Goal: Check status: Check status

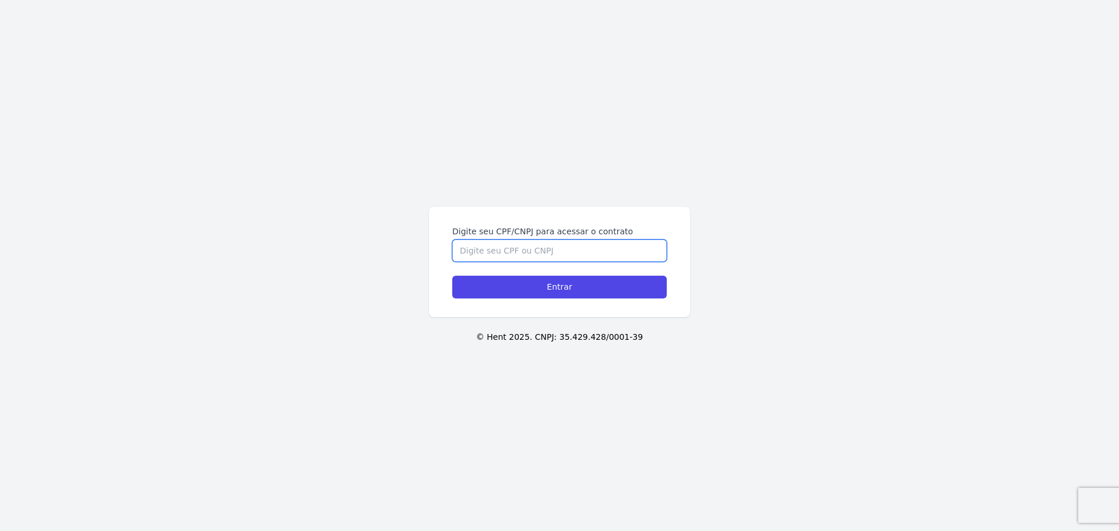
click at [475, 253] on input "Digite seu CPF/CNPJ para acessar o contrato" at bounding box center [559, 250] width 214 height 22
type input "09392622902"
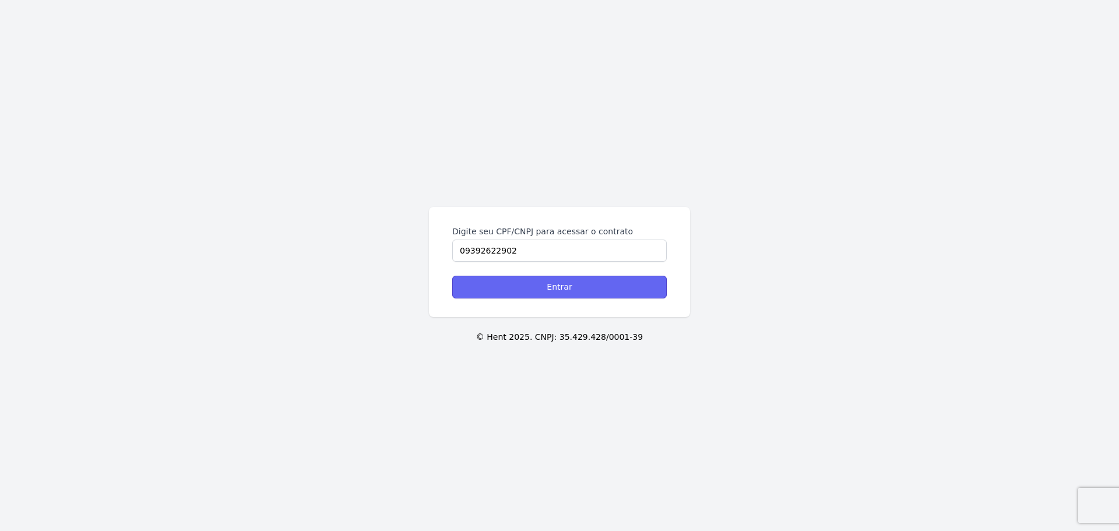
click at [505, 277] on input "Entrar" at bounding box center [559, 287] width 214 height 23
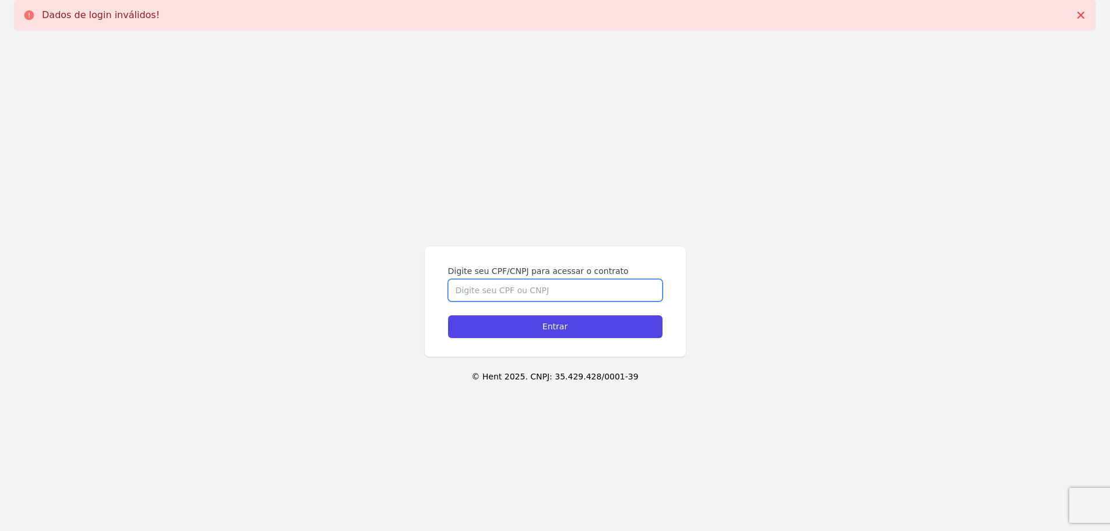
click at [502, 289] on input "Digite seu CPF/CNPJ para acessar o contrato" at bounding box center [555, 290] width 214 height 22
type input "09392622902"
click at [448, 315] on input "Entrar" at bounding box center [555, 326] width 214 height 23
click at [502, 289] on input "Digite seu CPF/CNPJ para acessar o contrato" at bounding box center [555, 290] width 214 height 22
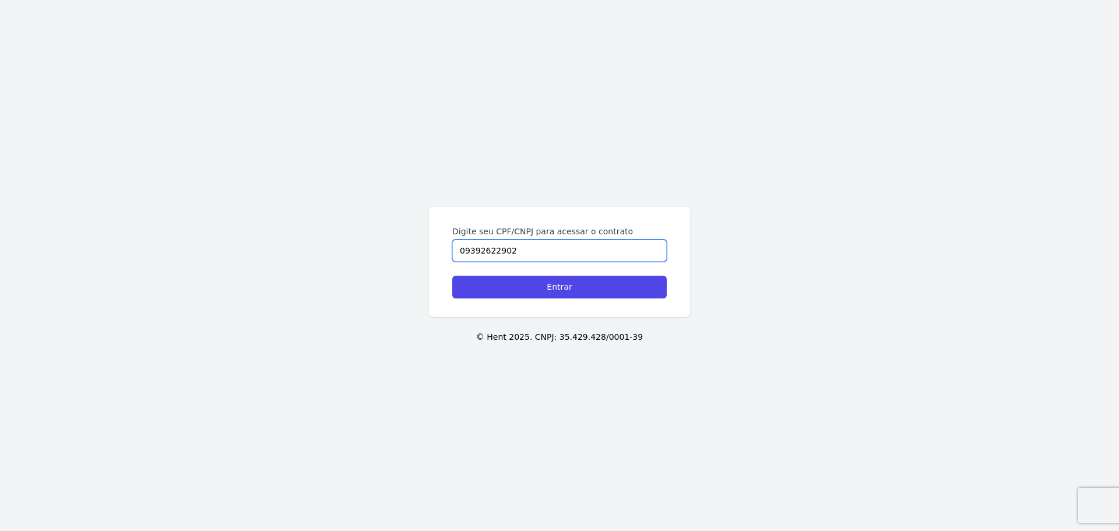
type input "09392622902"
click at [452, 276] on input "Entrar" at bounding box center [559, 287] width 214 height 23
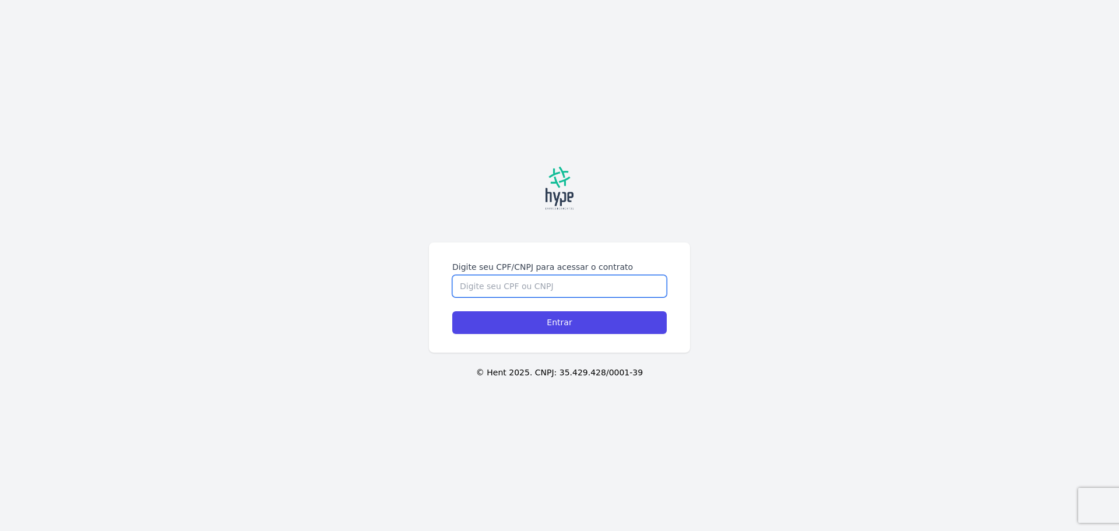
click at [500, 287] on input "Digite seu CPF/CNPJ para acessar o contrato" at bounding box center [559, 286] width 214 height 22
type input "09392622902"
click at [452, 311] on input "Entrar" at bounding box center [559, 322] width 214 height 23
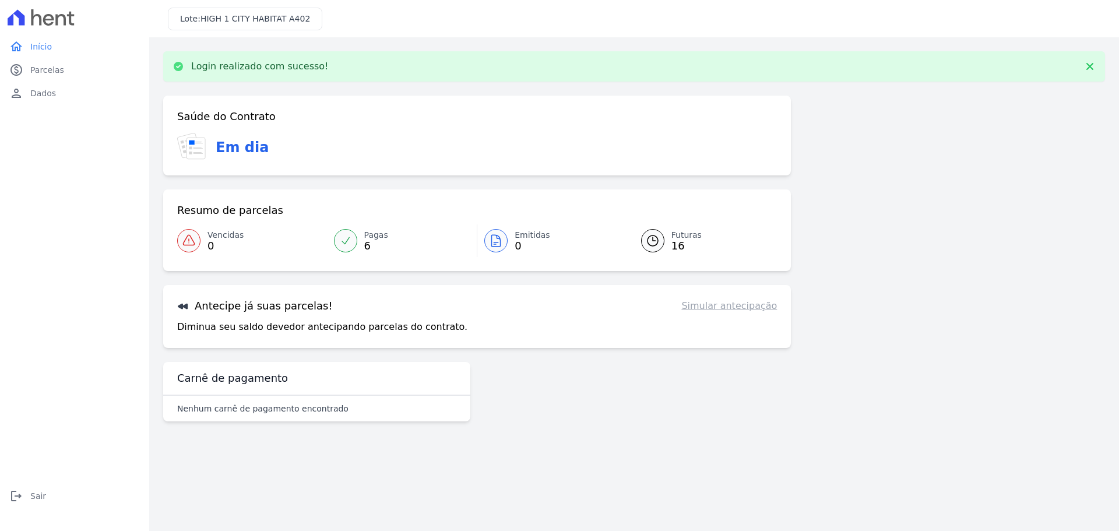
click at [651, 237] on icon at bounding box center [653, 241] width 14 height 14
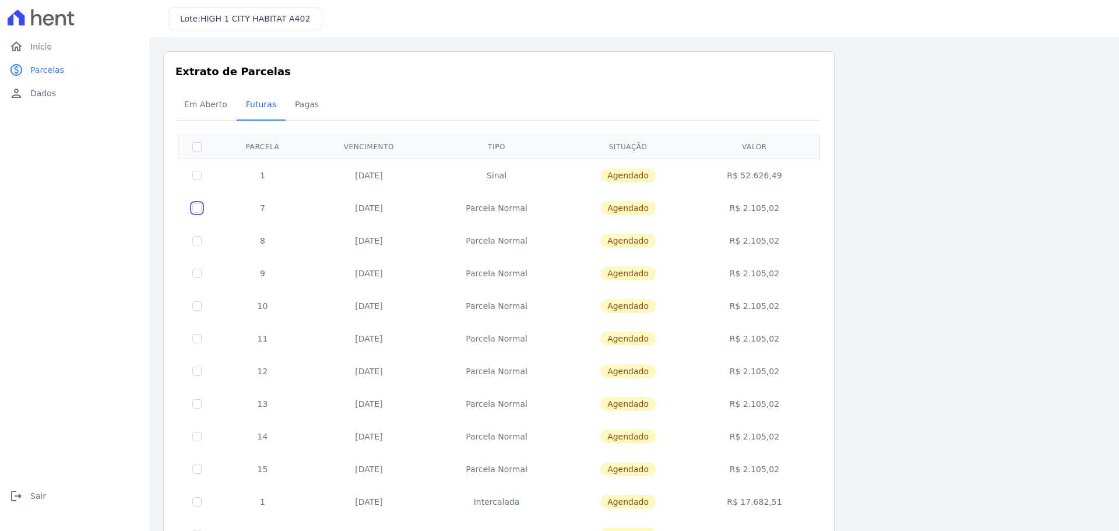
click at [195, 180] on input "checkbox" at bounding box center [196, 175] width 9 height 9
checkbox input "true"
click at [626, 207] on span "Agendado" at bounding box center [627, 208] width 55 height 14
drag, startPoint x: 754, startPoint y: 209, endPoint x: 768, endPoint y: 209, distance: 14.6
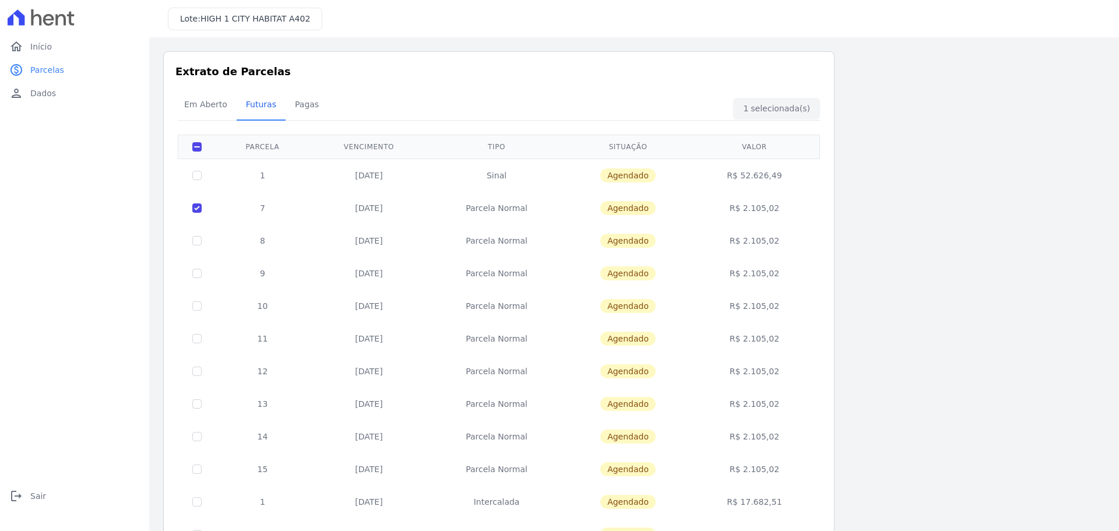
click at [767, 209] on td "R$ 2.105,02" at bounding box center [754, 208] width 126 height 33
drag, startPoint x: 492, startPoint y: 201, endPoint x: 521, endPoint y: 207, distance: 29.8
click at [512, 206] on td "Parcela Normal" at bounding box center [496, 208] width 136 height 33
click at [542, 210] on td "Parcela Normal" at bounding box center [496, 208] width 136 height 33
click at [308, 105] on span "Pagas" at bounding box center [307, 104] width 38 height 23
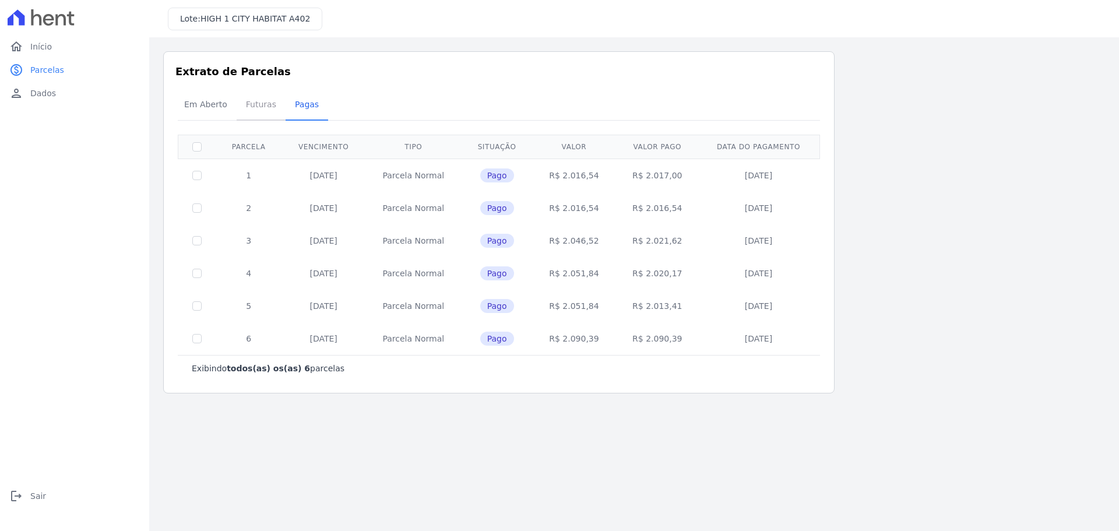
click at [266, 101] on span "Futuras" at bounding box center [261, 104] width 44 height 23
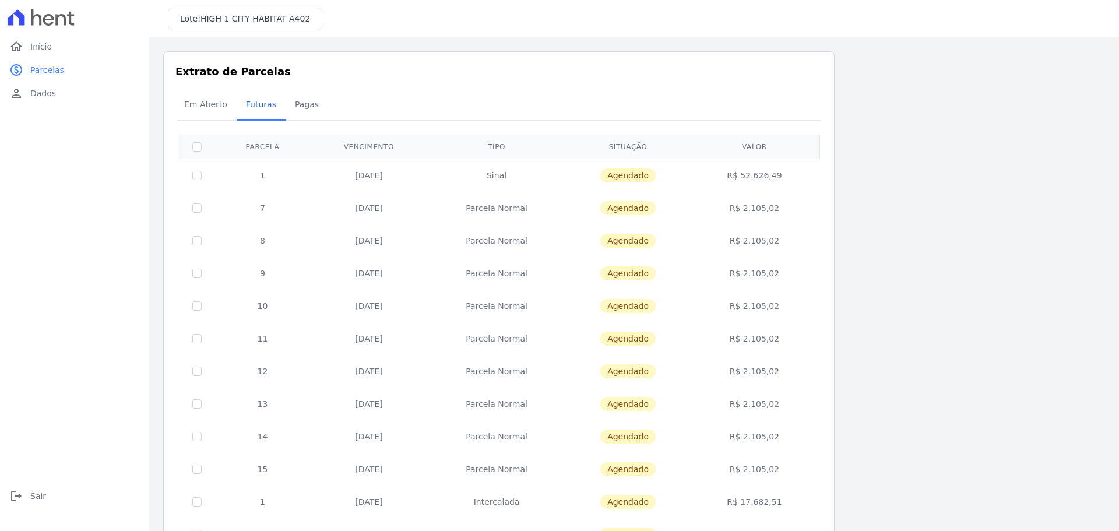
click at [204, 204] on td at bounding box center [197, 208] width 38 height 33
click at [199, 180] on input "checkbox" at bounding box center [196, 175] width 9 height 9
checkbox input "true"
click at [52, 52] on link "home Início" at bounding box center [75, 46] width 140 height 23
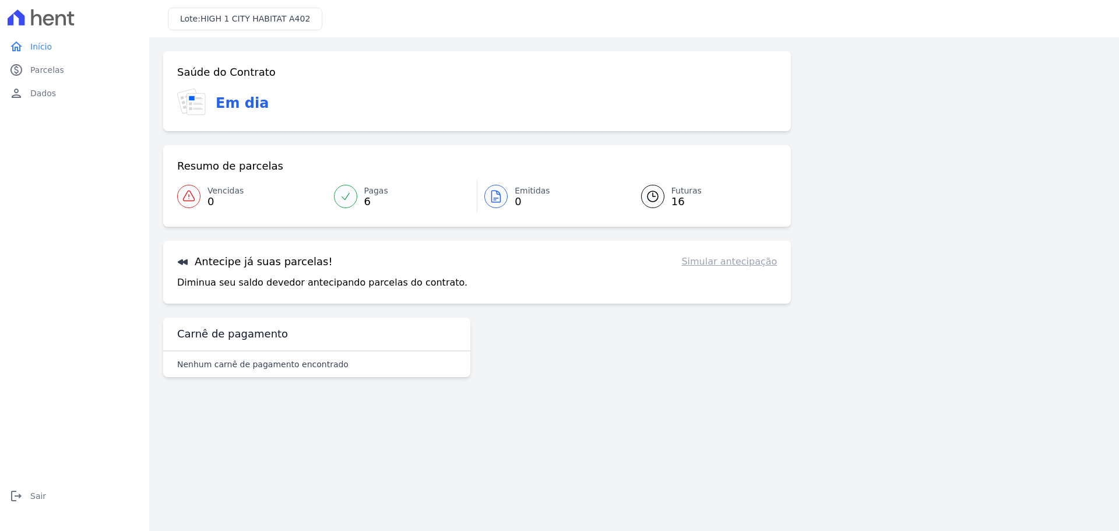
click at [355, 189] on link "Pagas 6" at bounding box center [402, 196] width 150 height 33
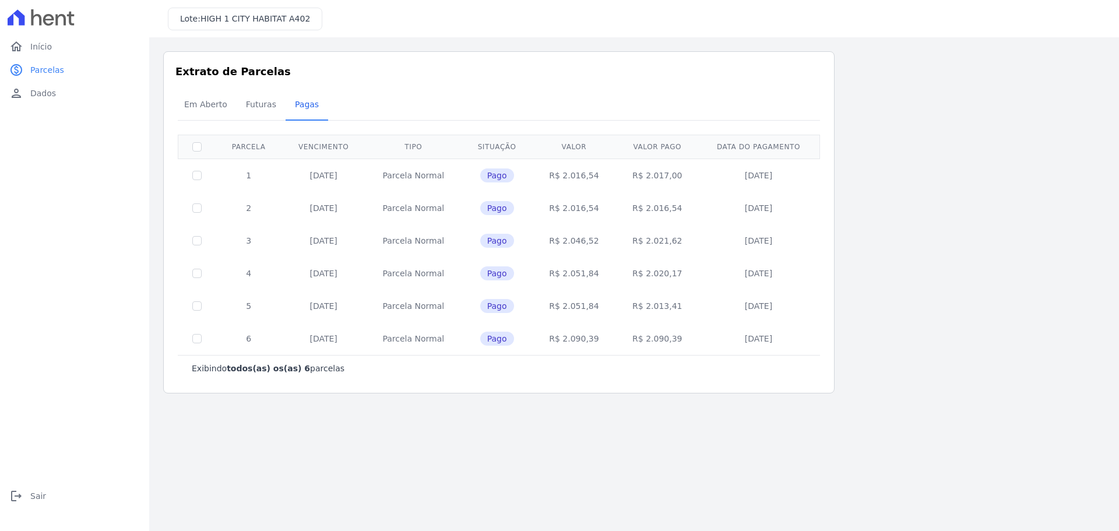
click at [212, 175] on td at bounding box center [197, 174] width 38 height 33
click at [49, 90] on span "Dados" at bounding box center [43, 93] width 26 height 12
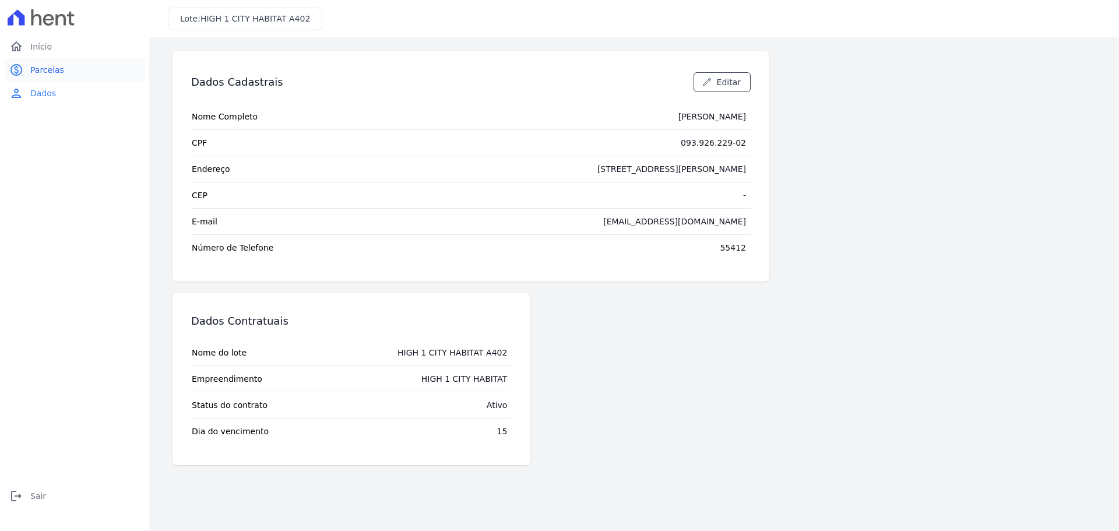
click at [37, 62] on link "paid Parcelas" at bounding box center [75, 69] width 140 height 23
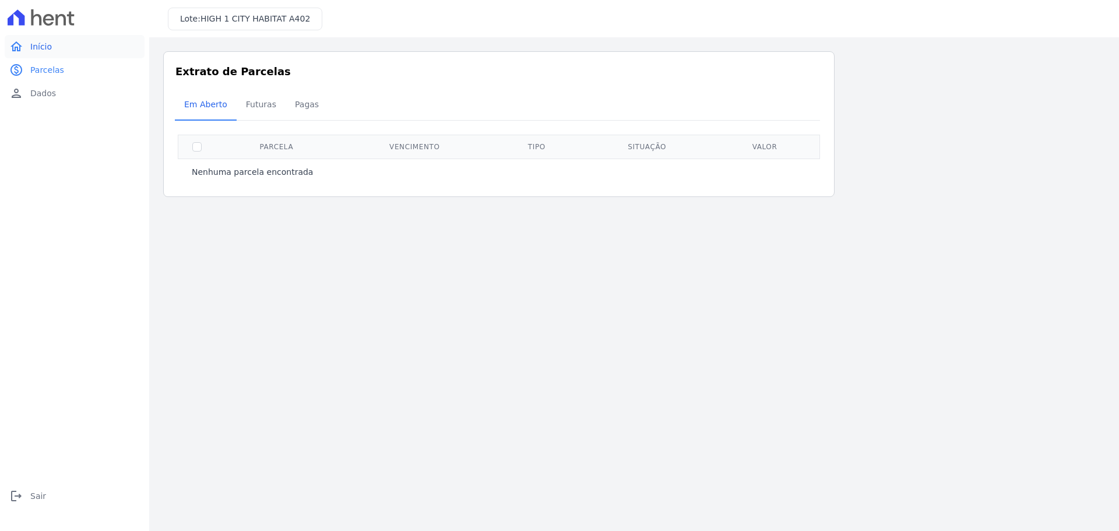
click at [48, 50] on span "Início" at bounding box center [41, 47] width 22 height 12
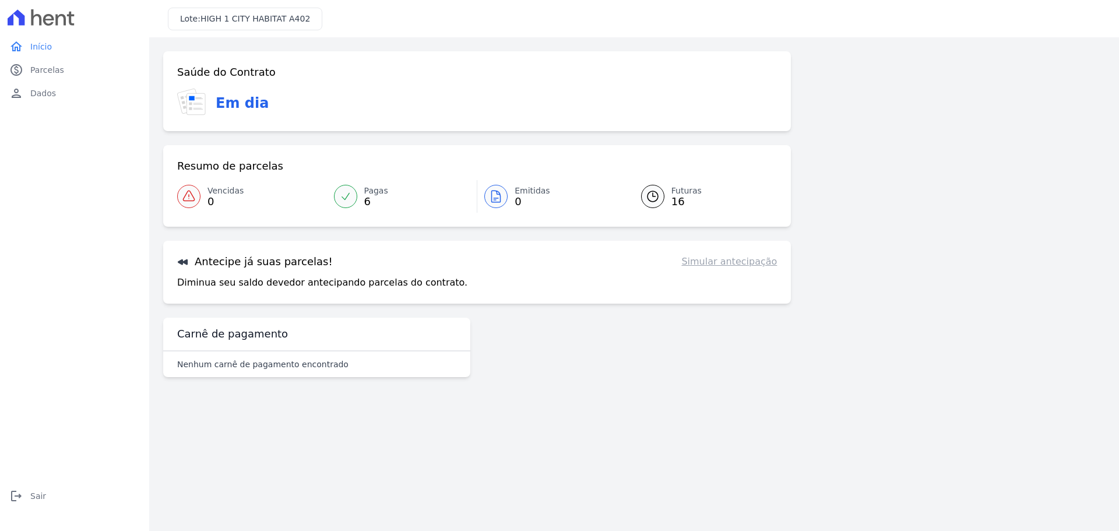
click at [754, 262] on link "Simular antecipação" at bounding box center [729, 262] width 96 height 14
click at [515, 203] on span "0" at bounding box center [532, 201] width 36 height 9
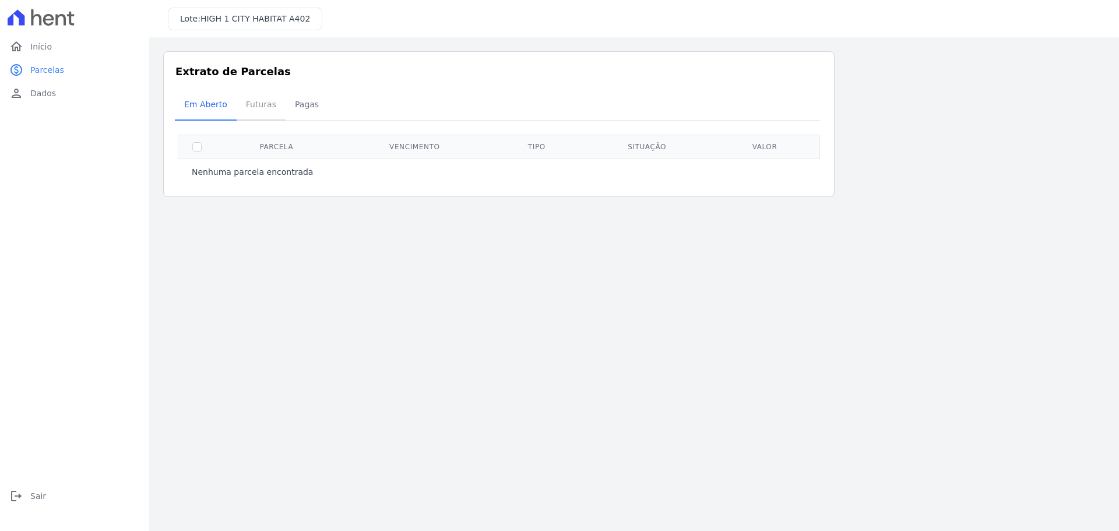
click at [258, 108] on span "Futuras" at bounding box center [261, 104] width 44 height 23
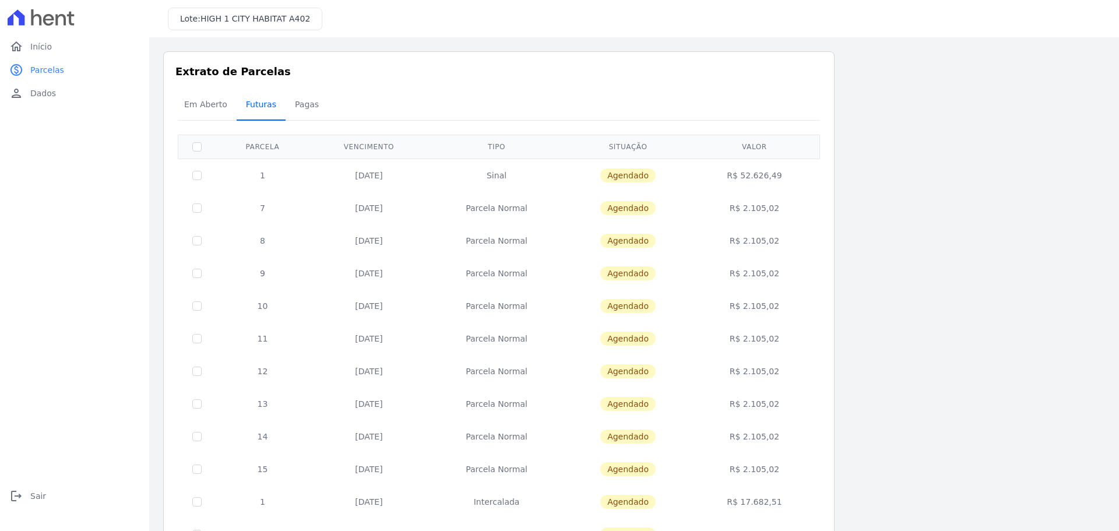
click at [240, 103] on span "Futuras" at bounding box center [261, 104] width 44 height 23
click at [218, 101] on span "Em Aberto" at bounding box center [205, 104] width 57 height 23
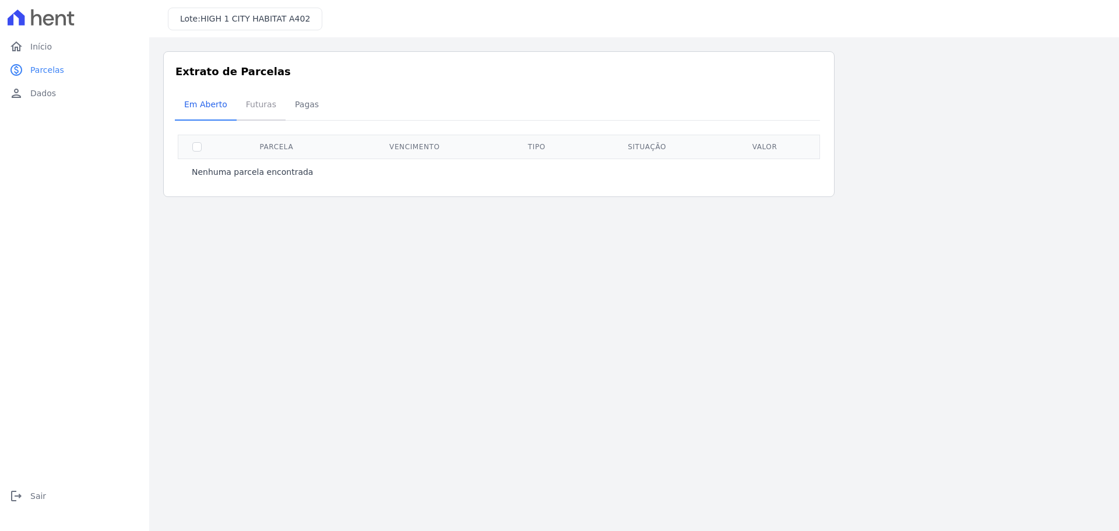
click at [258, 106] on span "Futuras" at bounding box center [261, 104] width 44 height 23
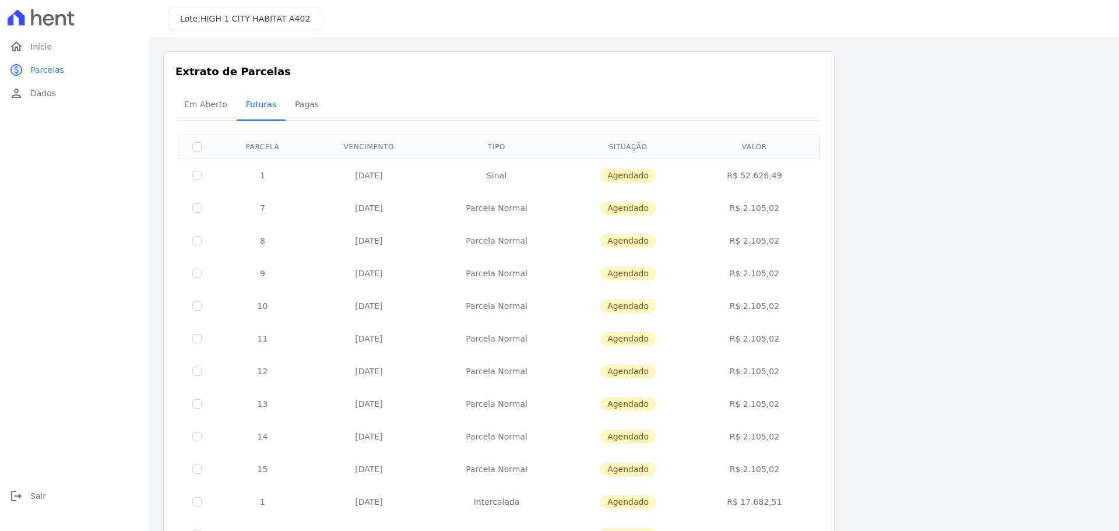
click at [258, 106] on span "Futuras" at bounding box center [261, 104] width 44 height 23
click at [256, 107] on span "Futuras" at bounding box center [261, 104] width 44 height 23
click at [196, 147] on input "checkbox" at bounding box center [196, 146] width 9 height 9
checkbox input "true"
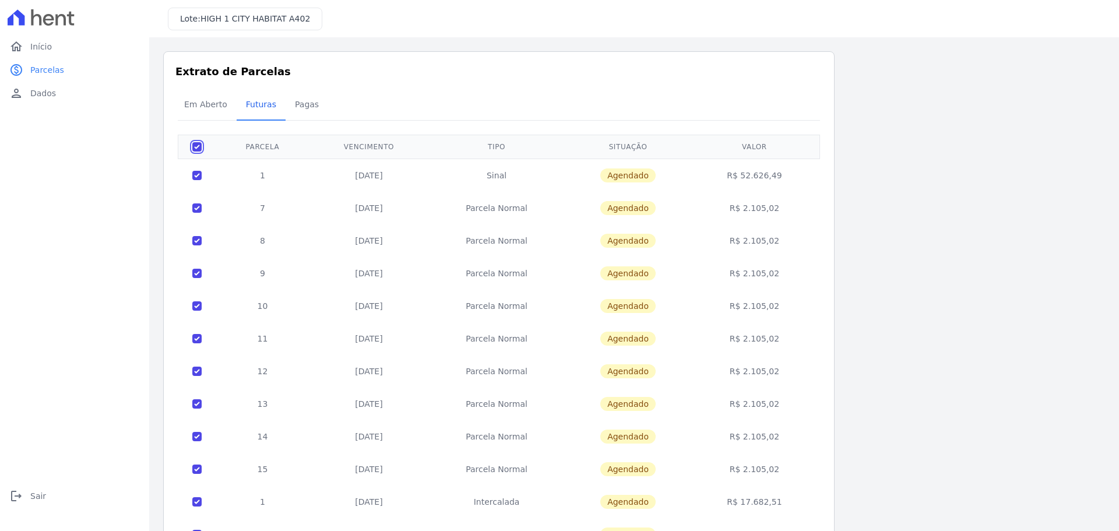
checkbox input "true"
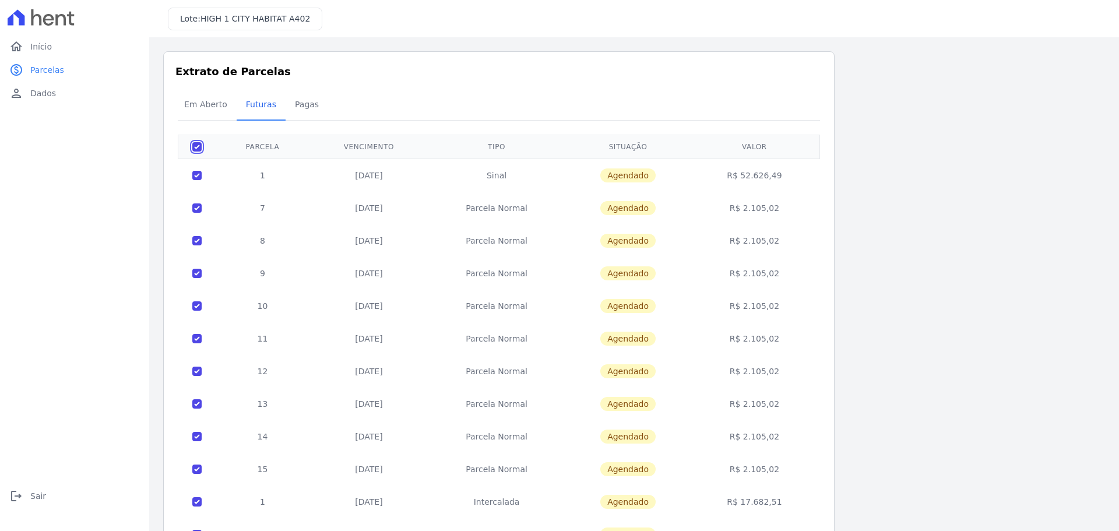
checkbox input "true"
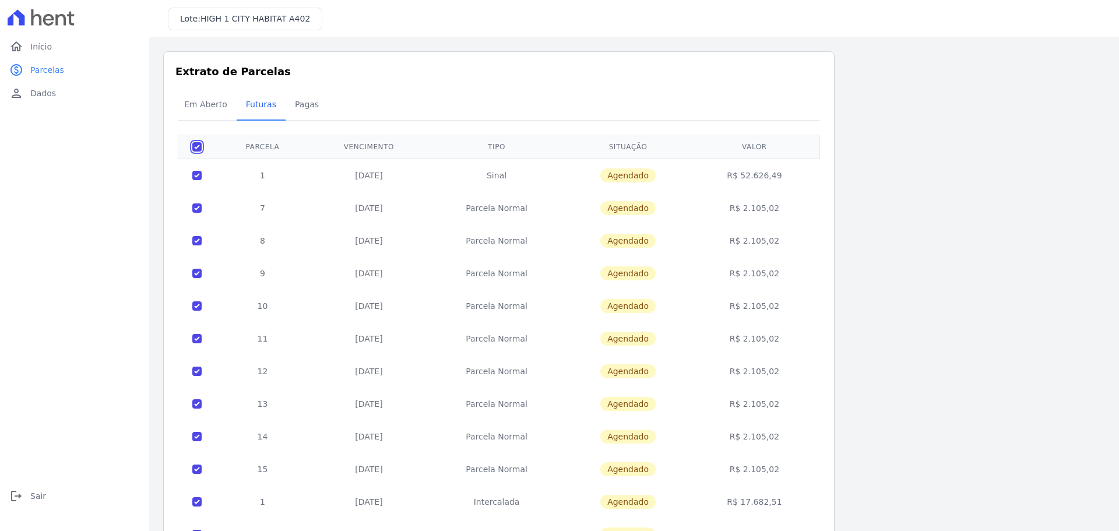
checkbox input "true"
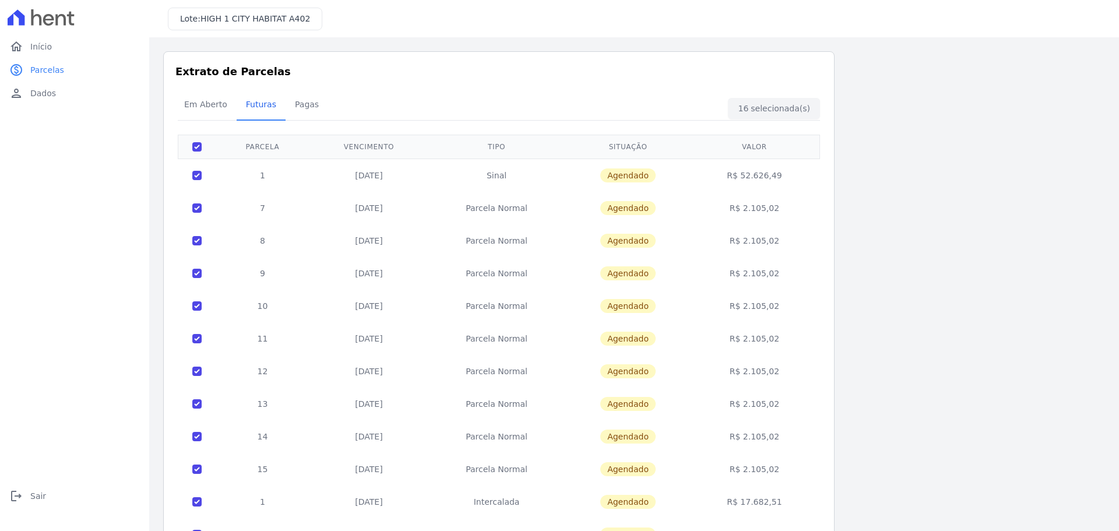
click at [618, 203] on span "Agendado" at bounding box center [627, 208] width 55 height 14
click at [100, 181] on div "home Início home Início paid Parcelas paid Parcelas person Dados person Dados l…" at bounding box center [75, 278] width 140 height 486
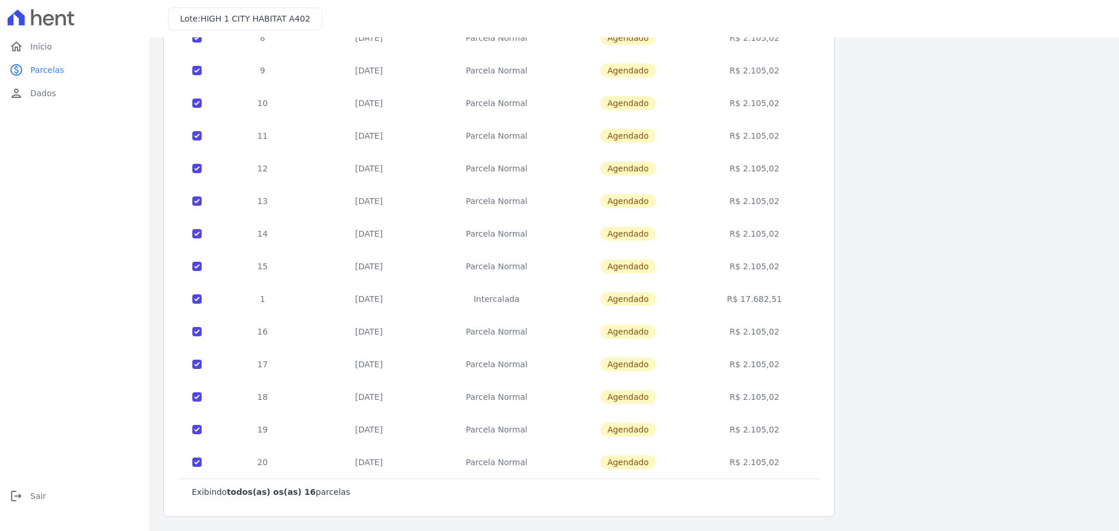
scroll to position [28, 0]
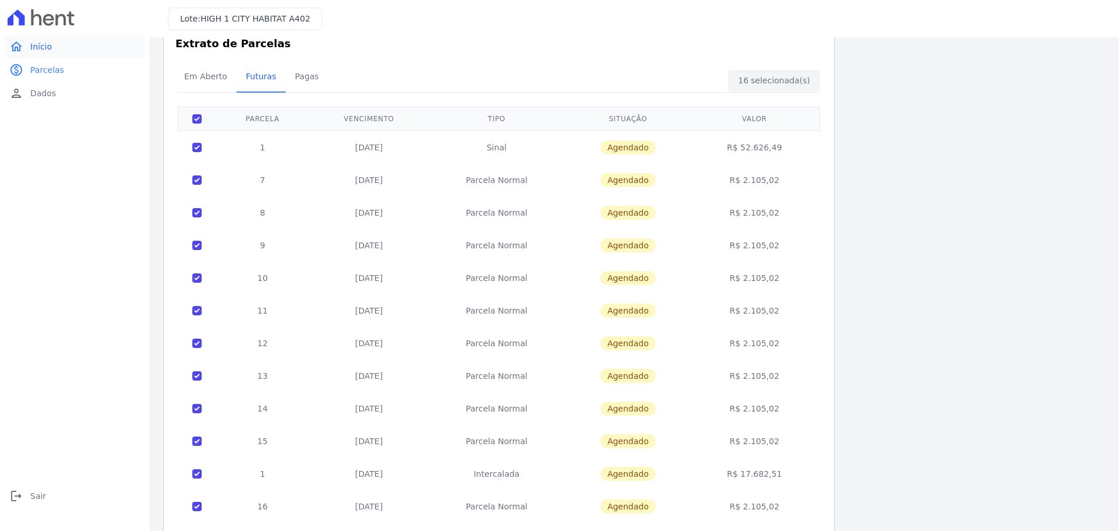
click at [40, 51] on span "Início" at bounding box center [41, 47] width 22 height 12
